Goal: Task Accomplishment & Management: Use online tool/utility

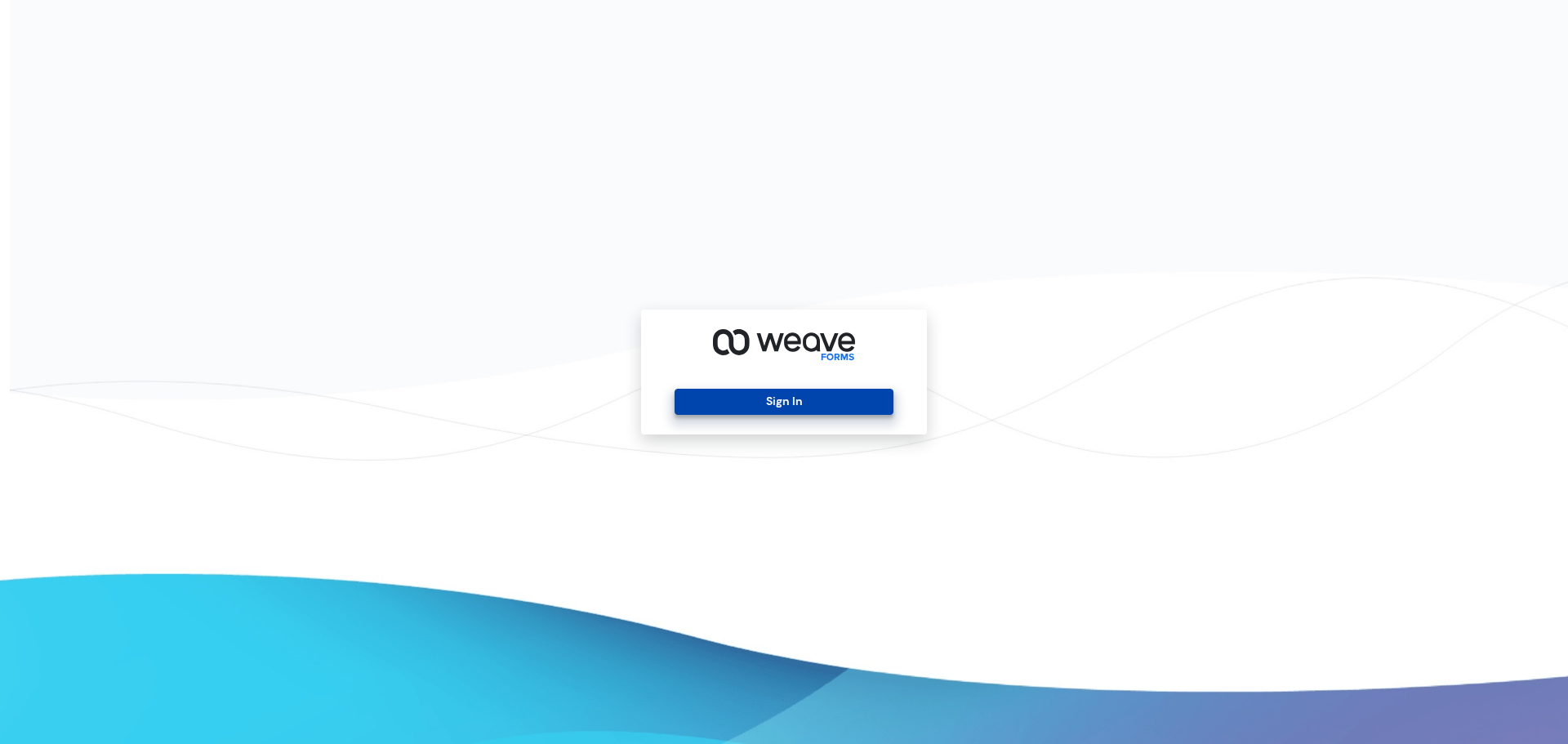
click at [770, 403] on button "Sign In" at bounding box center [783, 401] width 218 height 26
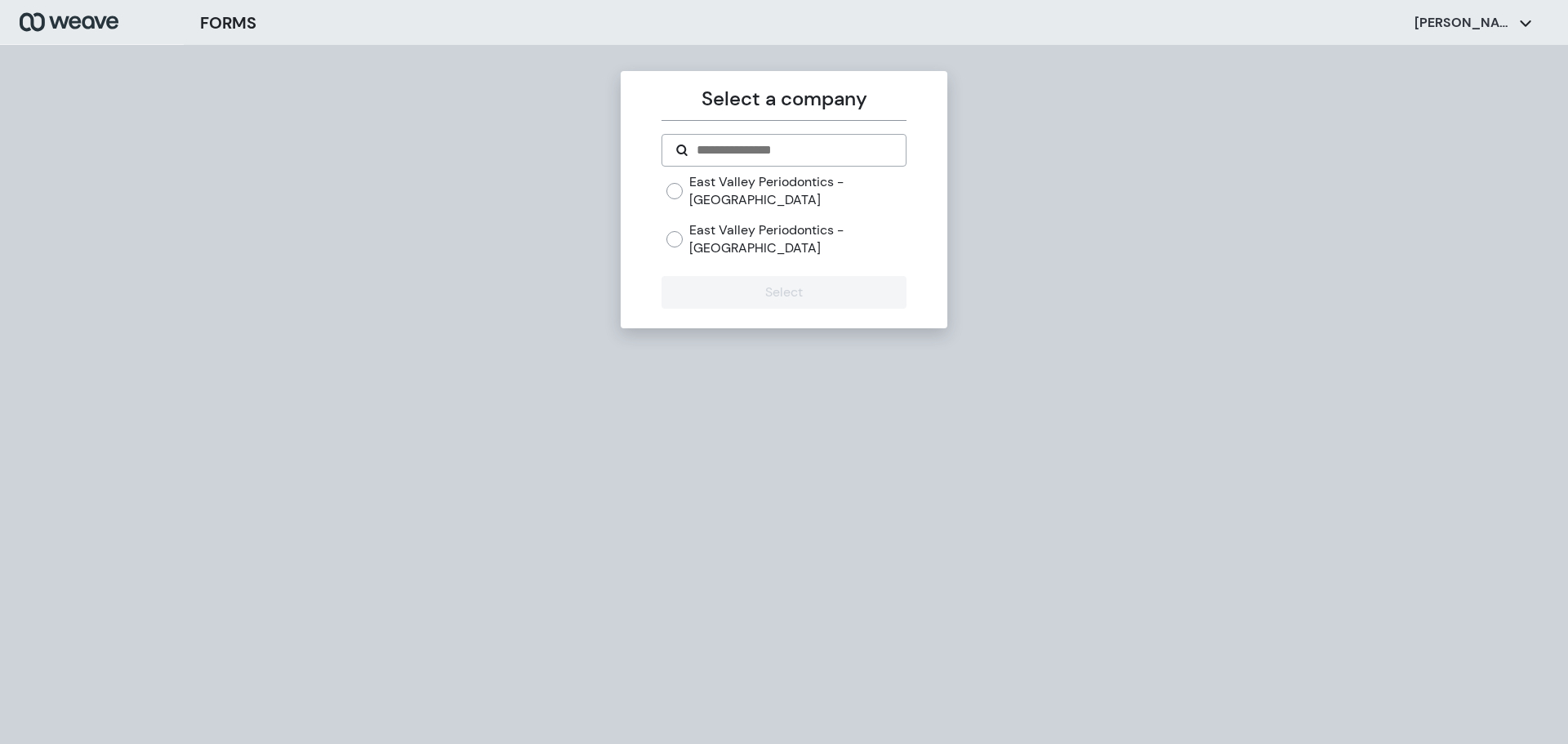
click at [804, 227] on label "East Valley Periodontics - [GEOGRAPHIC_DATA]" at bounding box center [797, 239] width 216 height 36
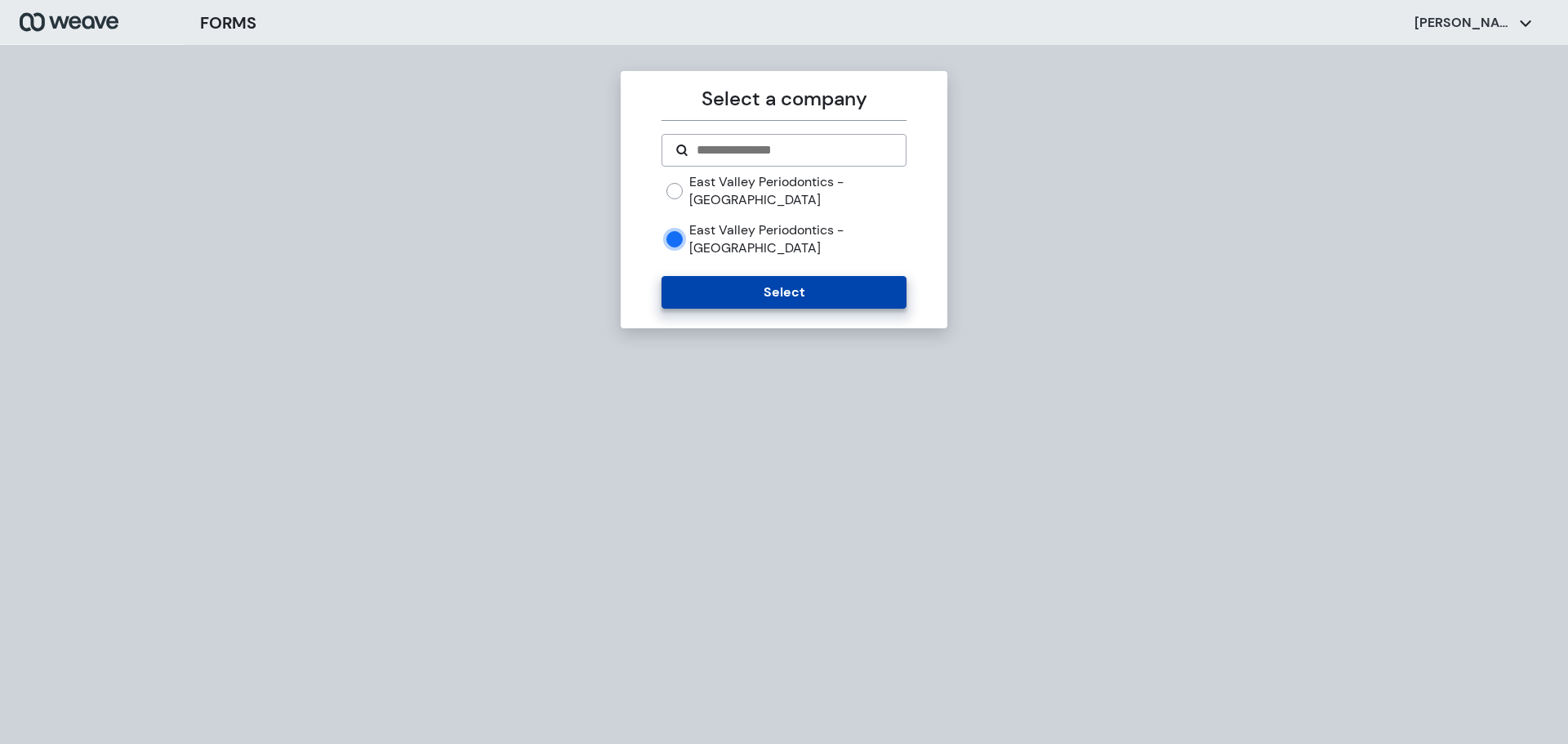
click at [784, 276] on button "Select" at bounding box center [783, 292] width 244 height 33
